Goal: Book appointment/travel/reservation

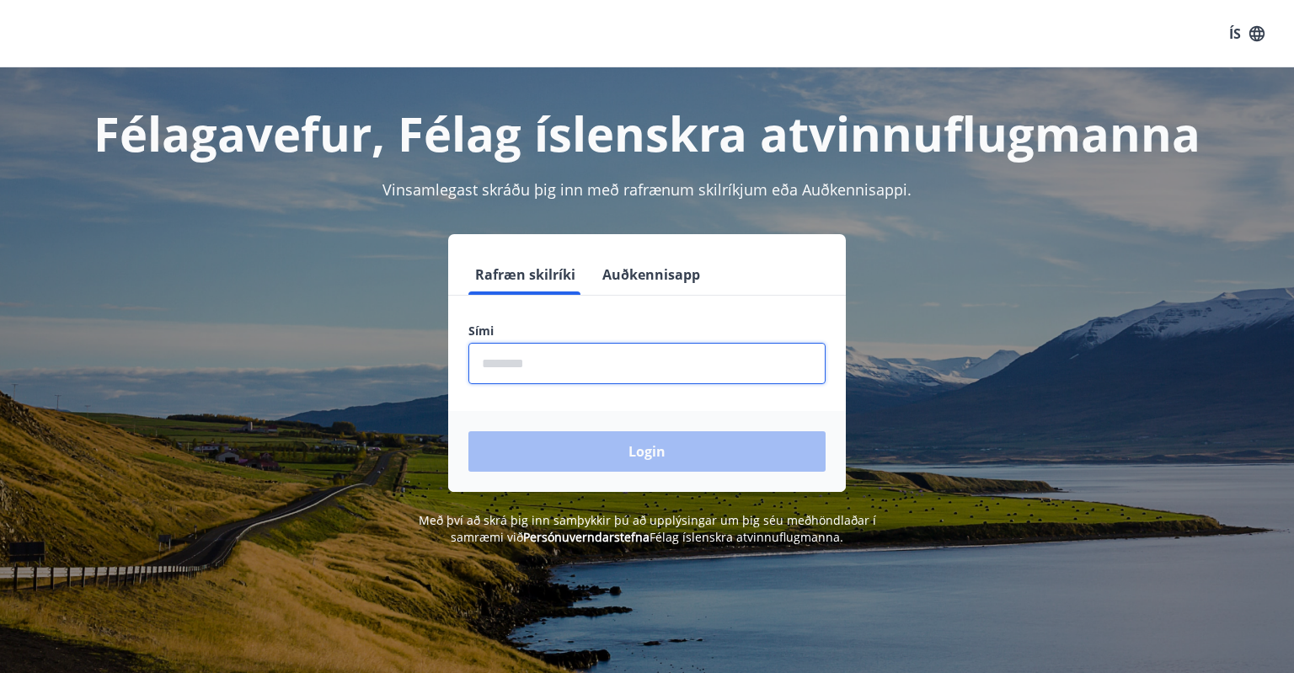
click at [615, 362] on input "phone" at bounding box center [646, 363] width 357 height 41
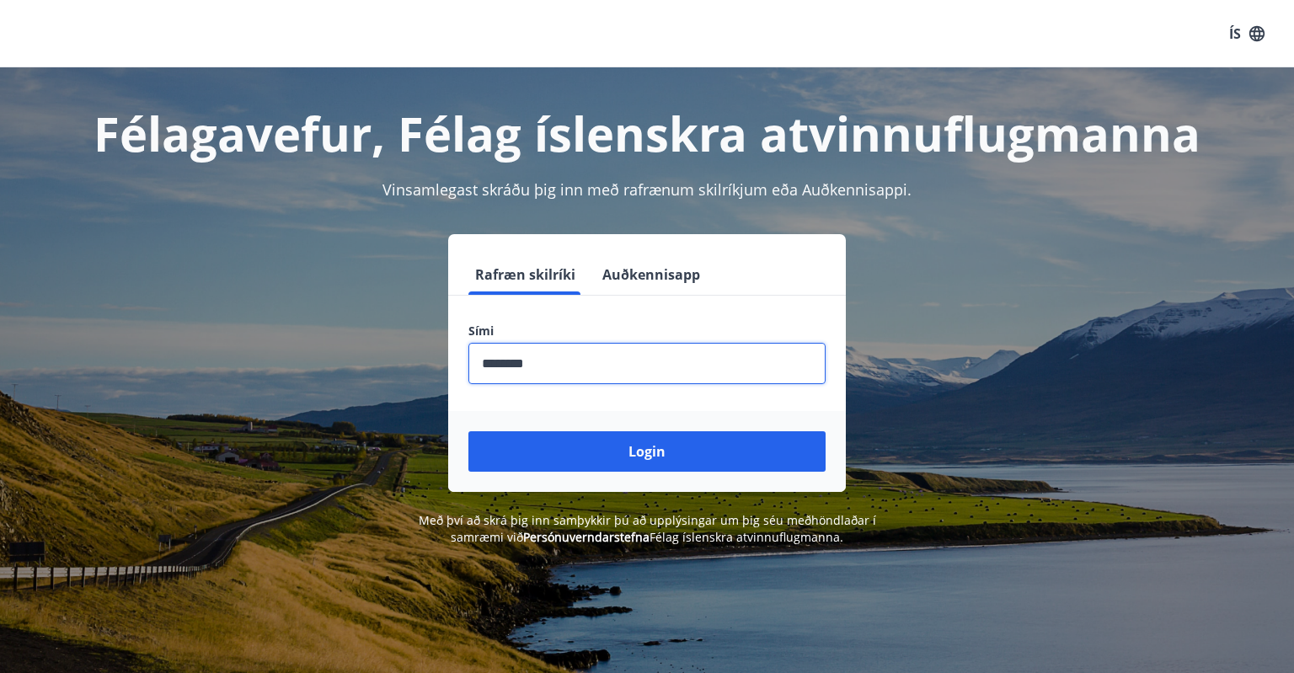
type input "********"
click at [468, 431] on button "Login" at bounding box center [646, 451] width 357 height 40
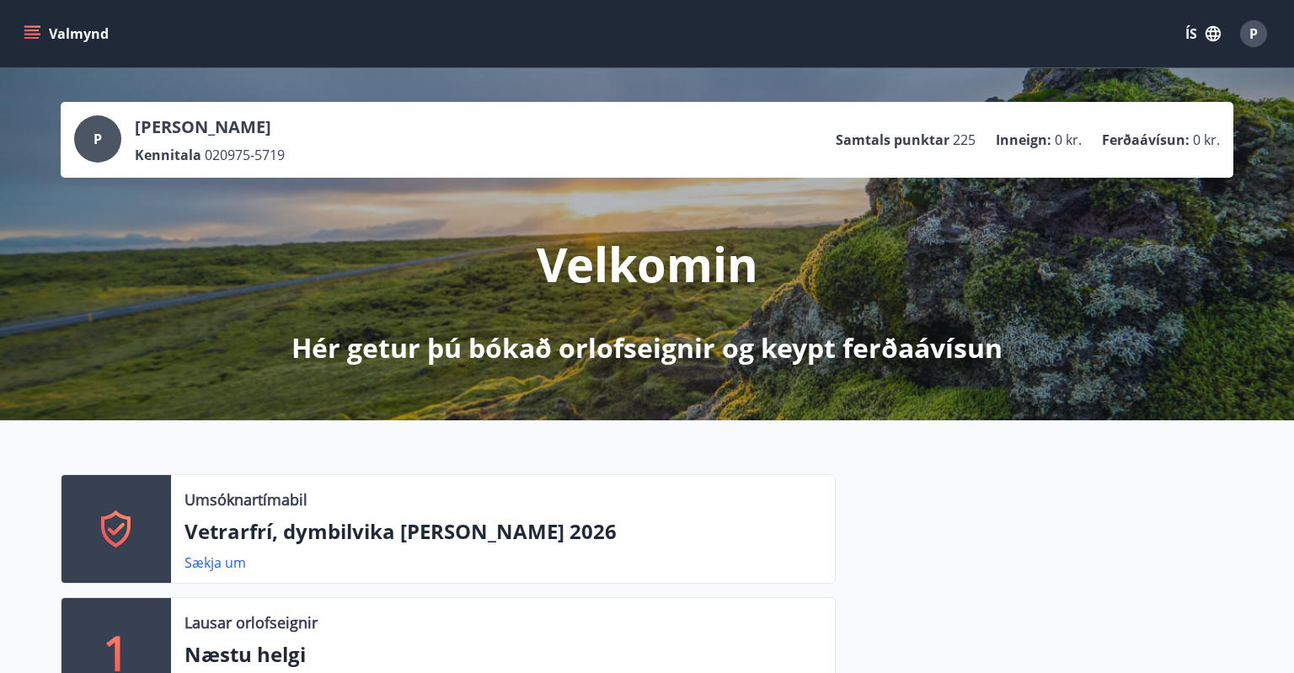
click at [29, 45] on button "Valmynd" at bounding box center [67, 34] width 95 height 30
click at [589, 49] on div "Valmynd ÍS P" at bounding box center [646, 33] width 1253 height 40
click at [44, 28] on button "Valmynd" at bounding box center [67, 34] width 95 height 30
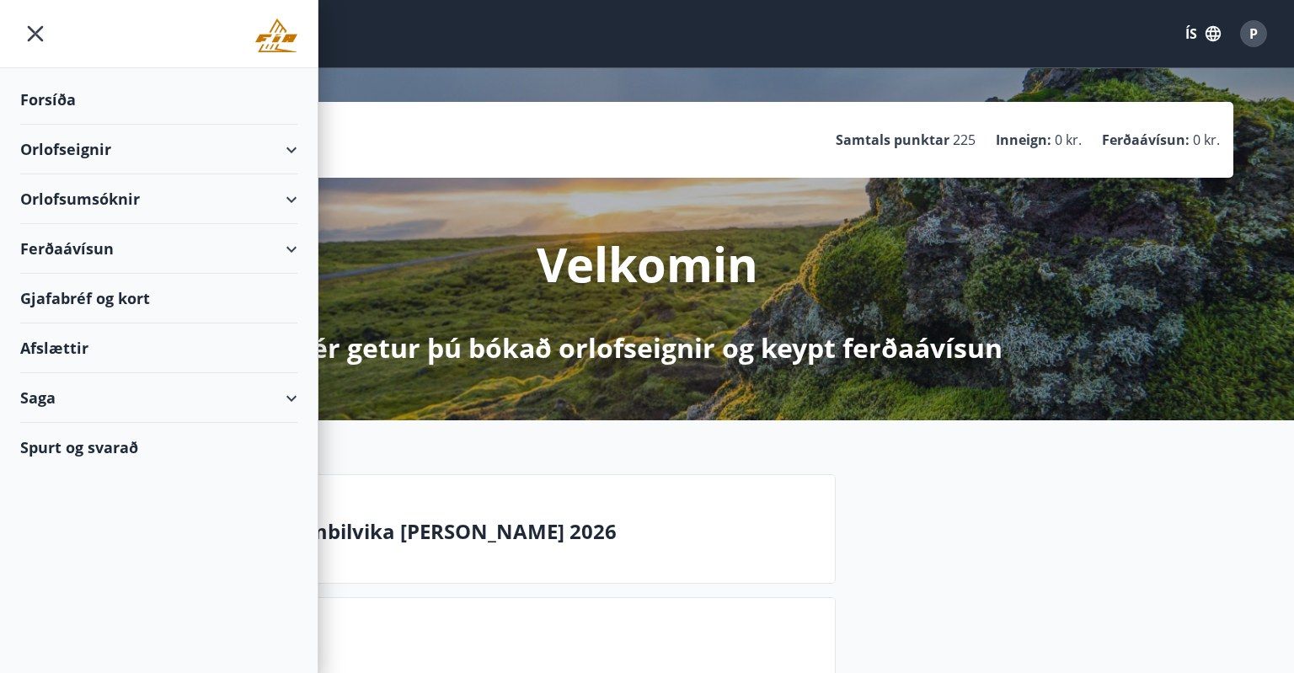
click at [88, 187] on div "Orlofsumsóknir" at bounding box center [158, 199] width 277 height 50
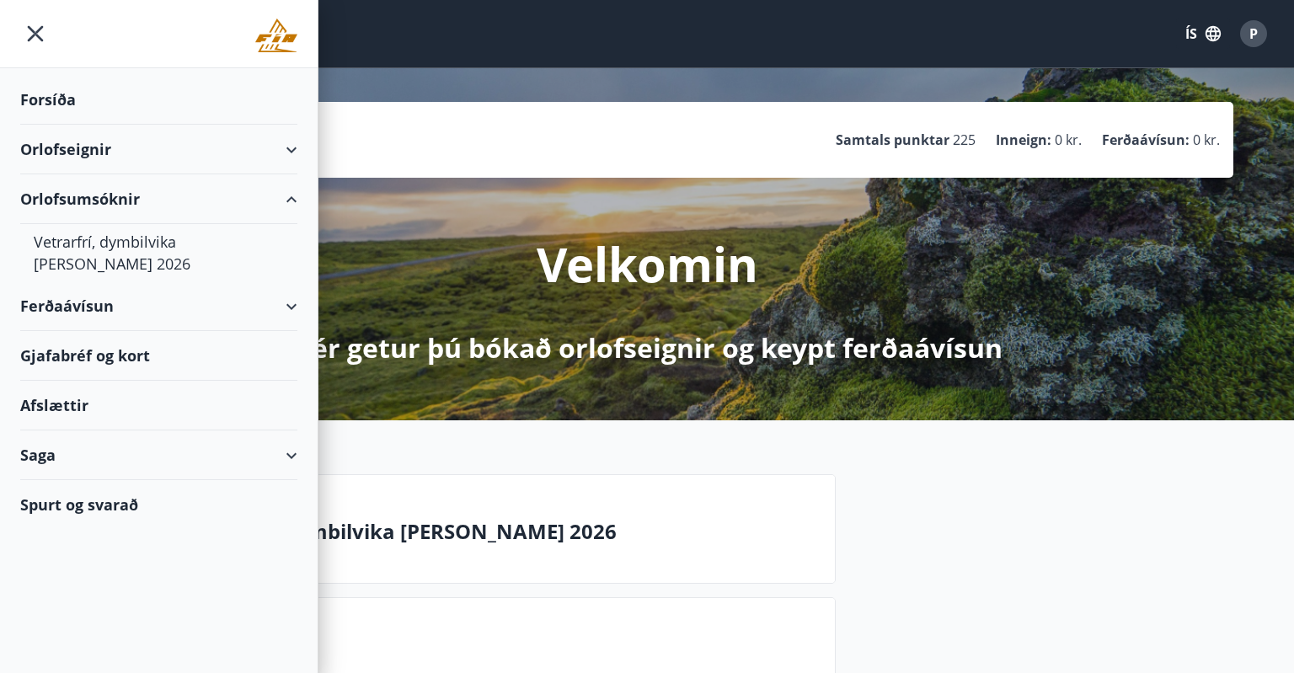
click at [137, 147] on div "Orlofseignir" at bounding box center [158, 150] width 277 height 50
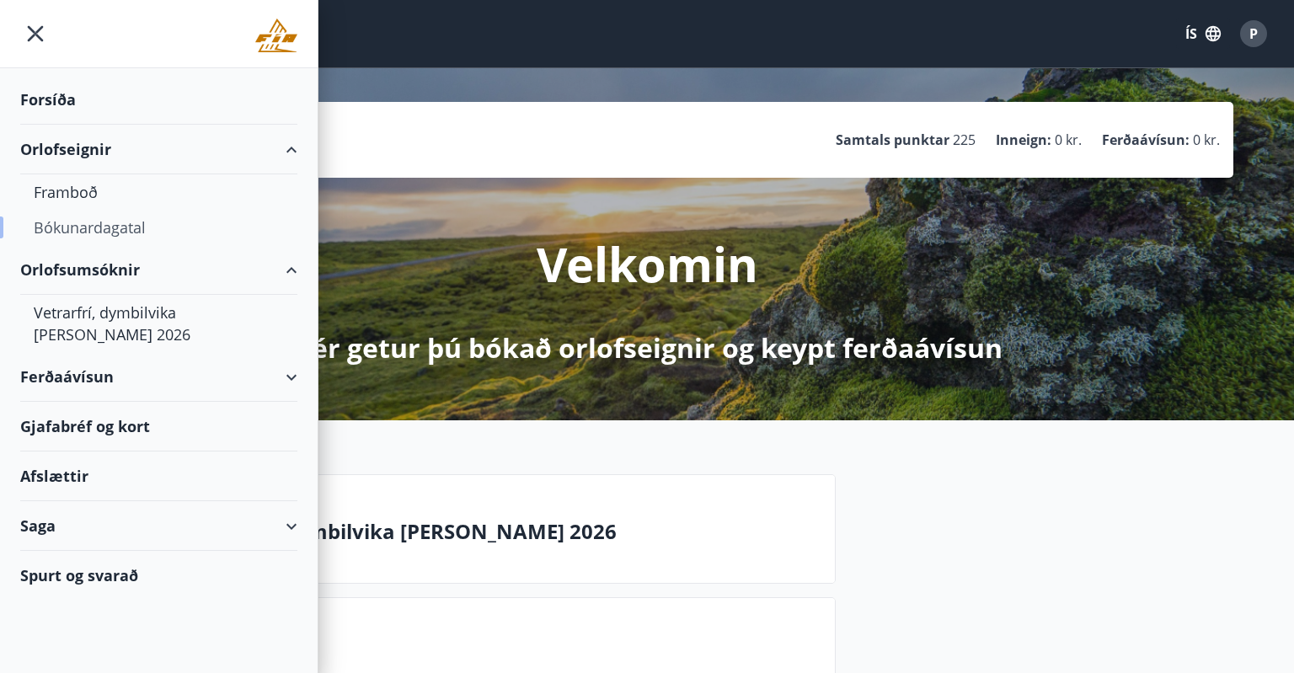
click at [83, 233] on div "Bókunardagatal" at bounding box center [159, 227] width 250 height 35
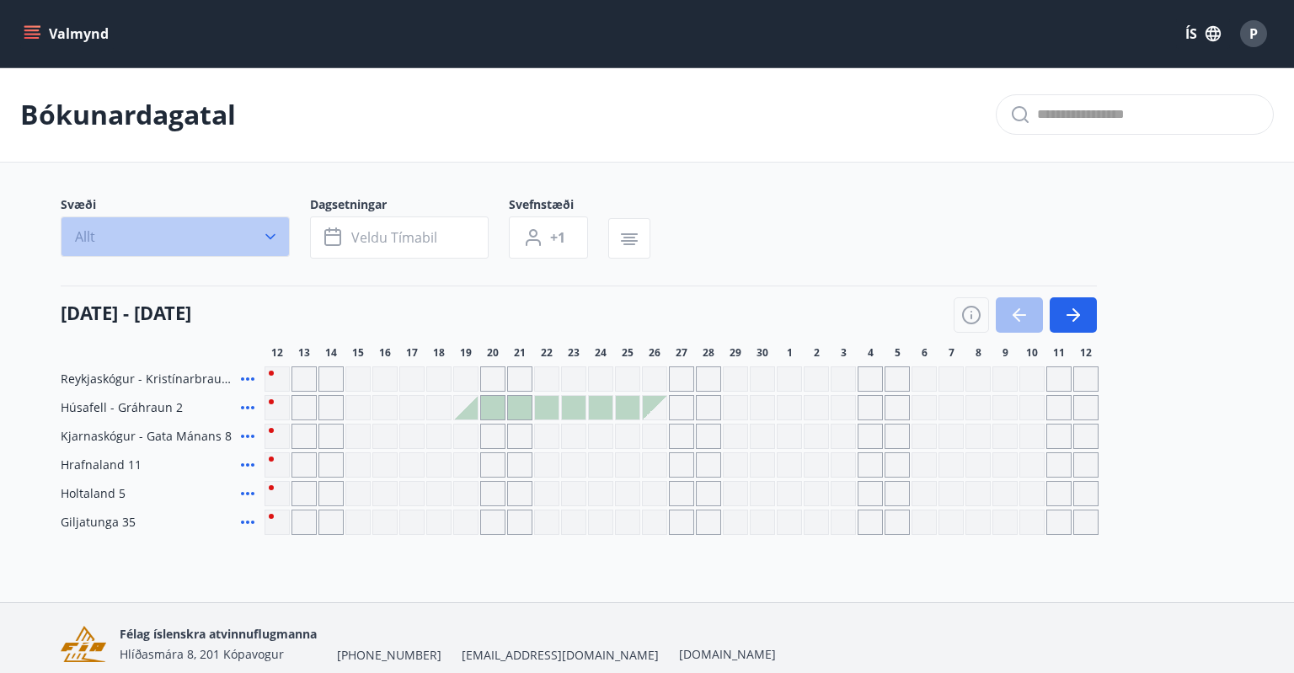
click at [270, 238] on icon "button" at bounding box center [270, 237] width 10 height 6
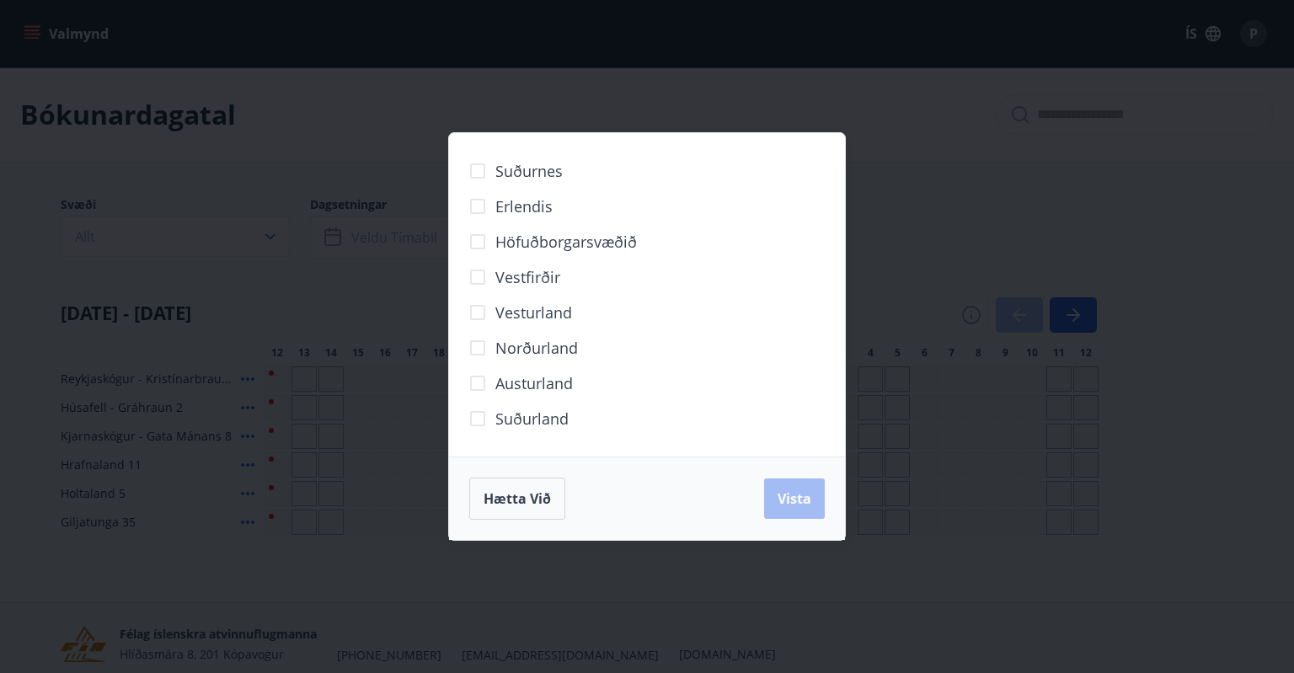
click at [521, 350] on span "Norðurland" at bounding box center [536, 348] width 83 height 22
click at [771, 490] on button "Vista" at bounding box center [794, 498] width 61 height 40
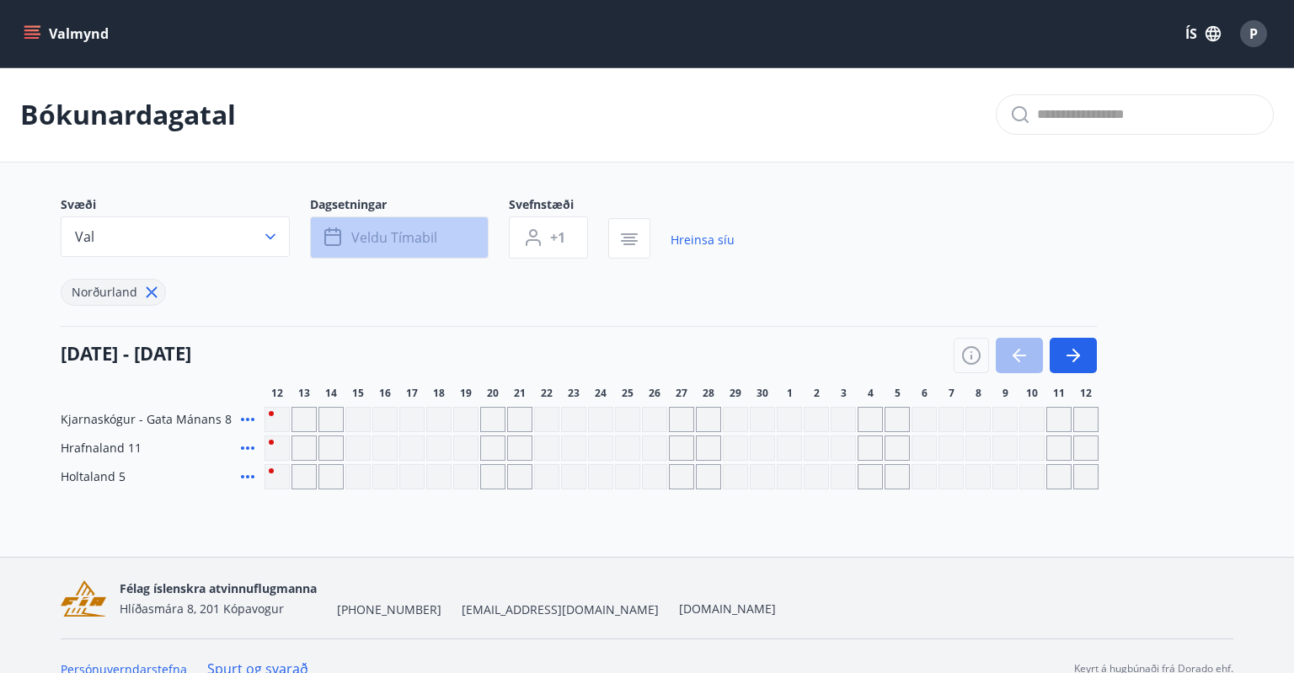
click at [414, 241] on span "Veldu tímabil" at bounding box center [394, 237] width 86 height 19
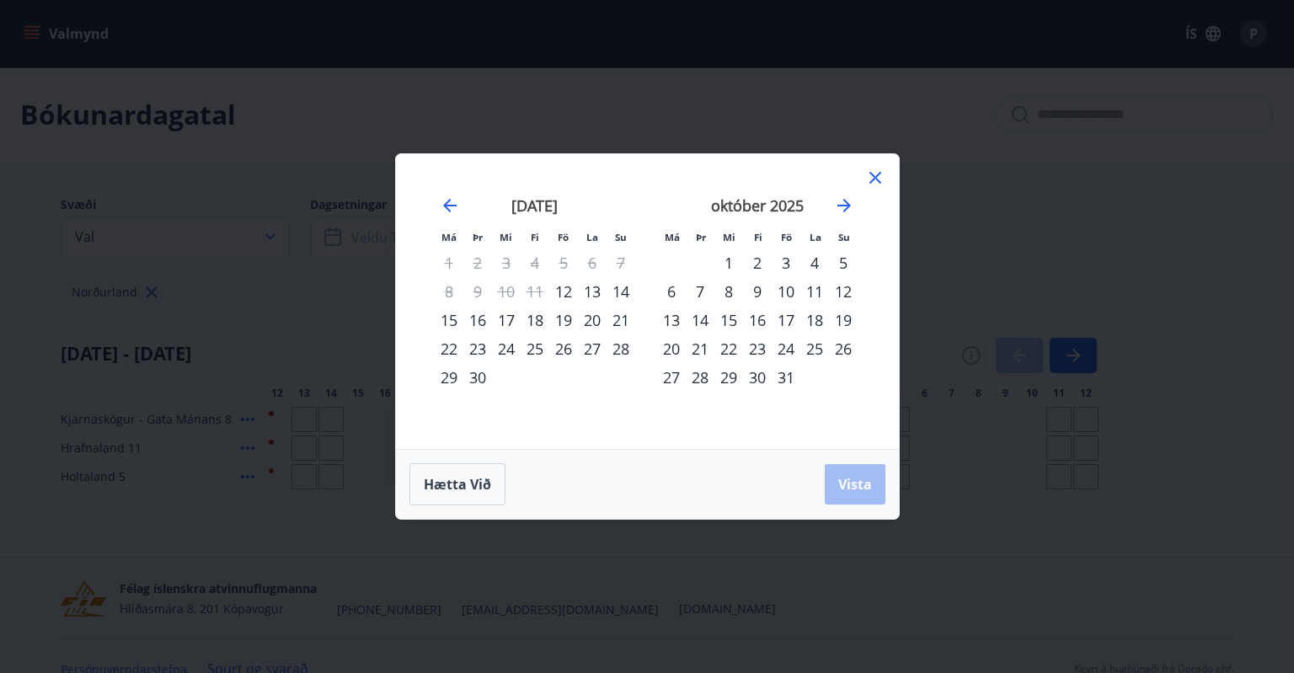
click at [789, 263] on div "3" at bounding box center [786, 262] width 29 height 29
click at [848, 265] on div "5" at bounding box center [843, 262] width 29 height 29
click at [844, 500] on button "Vista" at bounding box center [855, 484] width 61 height 40
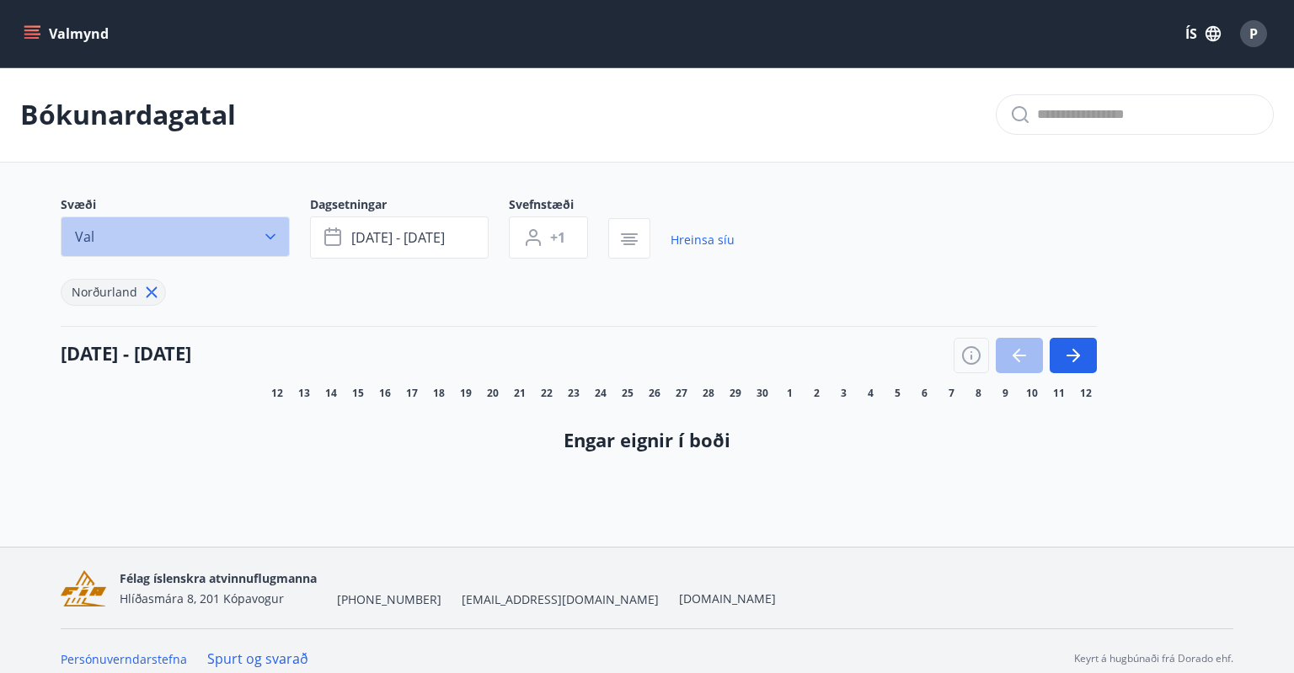
click at [198, 245] on button "Val" at bounding box center [175, 236] width 229 height 40
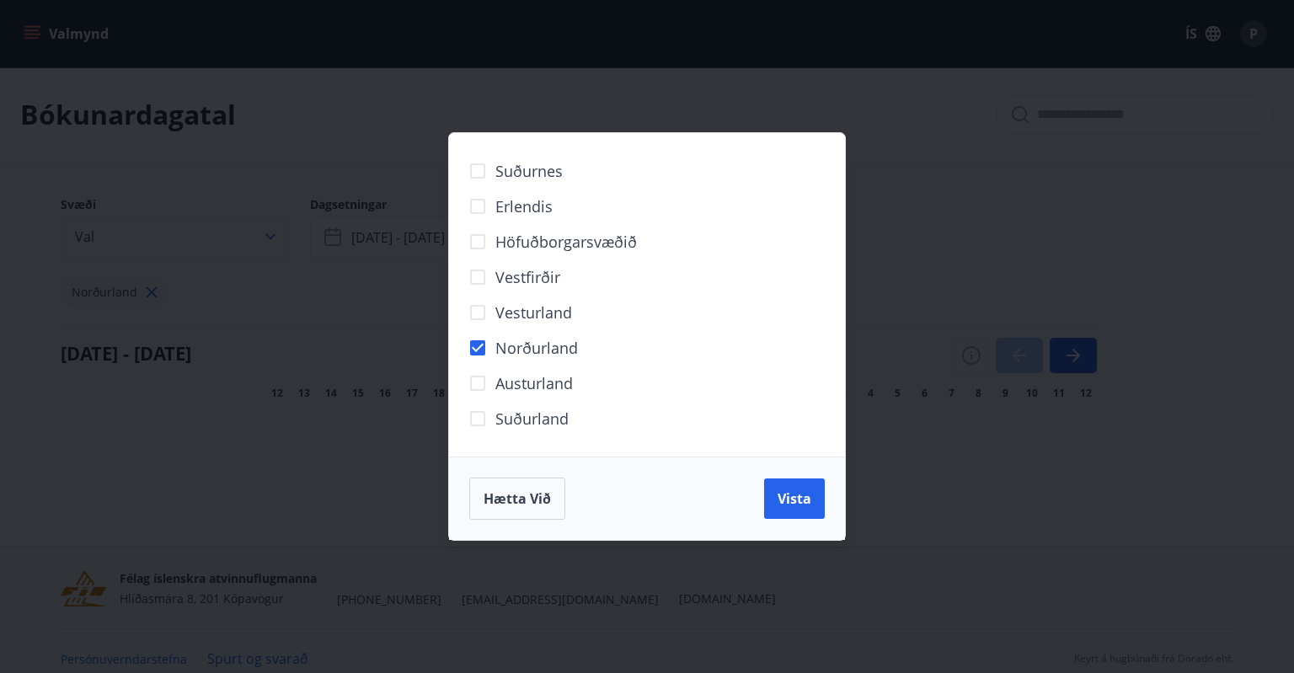
click at [198, 245] on div "Suðurnes Erlendis Höfuðborgarsvæðið [GEOGRAPHIC_DATA] [GEOGRAPHIC_DATA] [GEOGRA…" at bounding box center [647, 336] width 1294 height 673
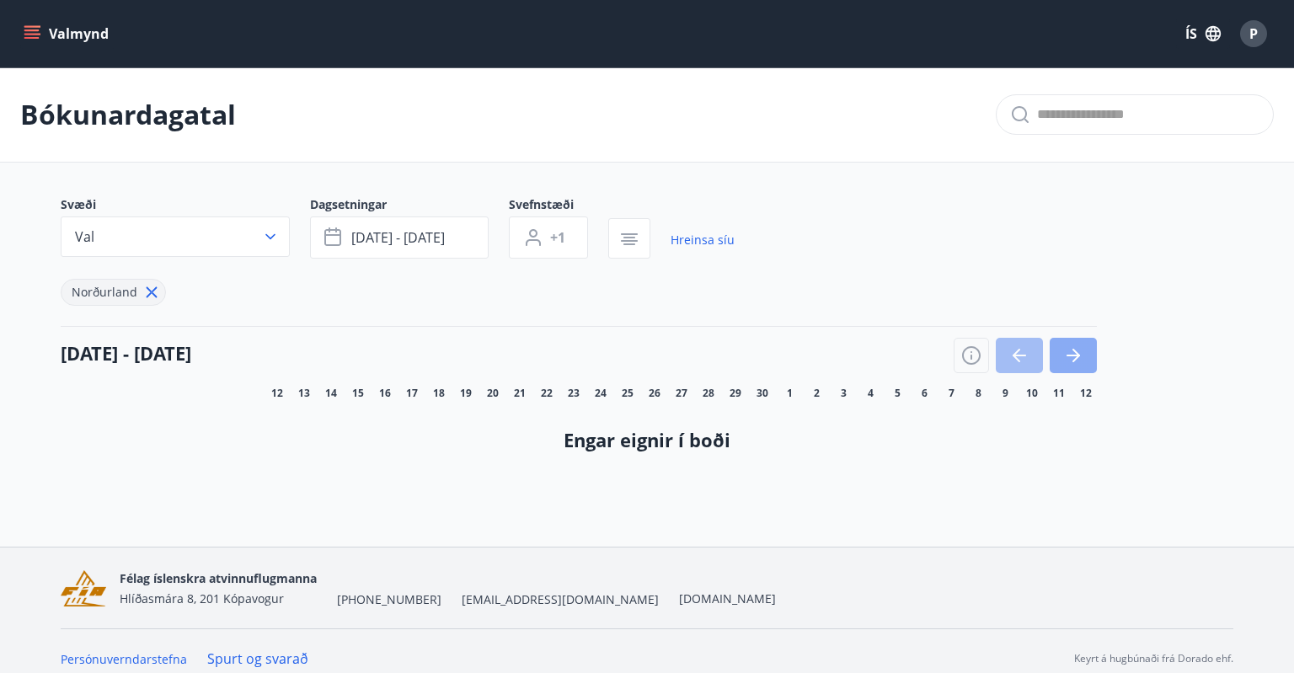
click at [1067, 362] on icon "button" at bounding box center [1073, 355] width 20 height 20
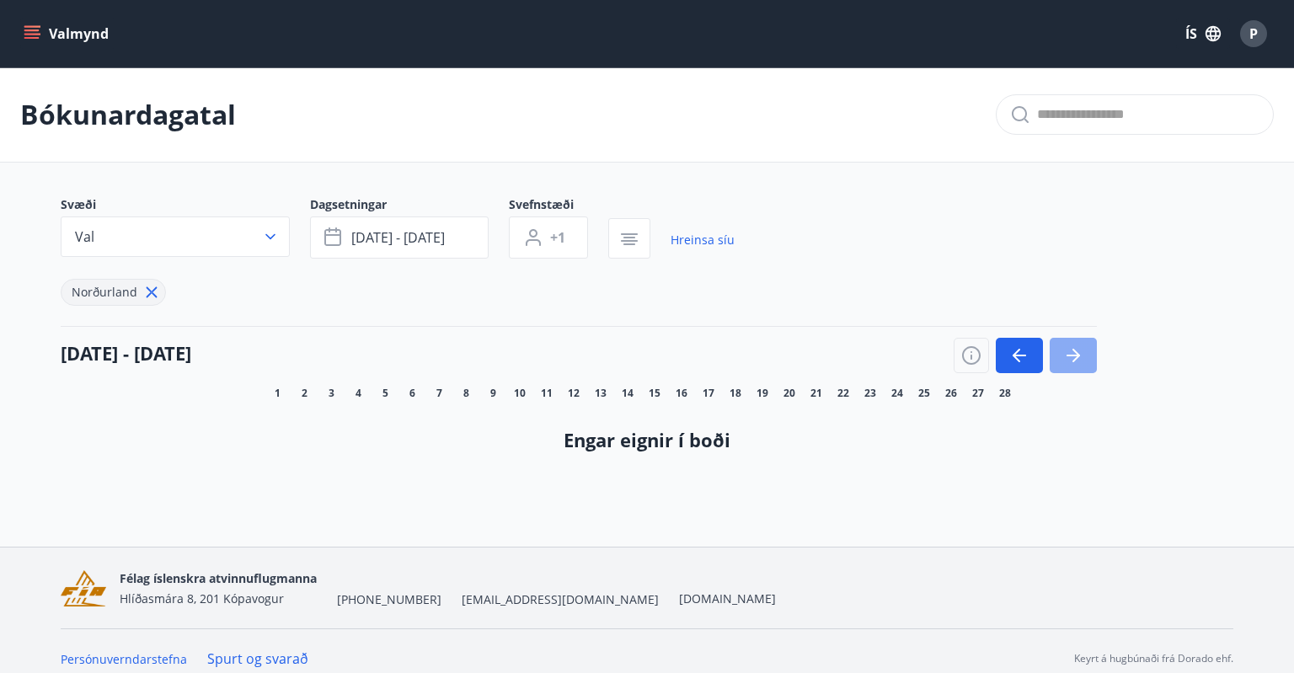
click at [1067, 362] on icon "button" at bounding box center [1073, 355] width 20 height 20
